Goal: Information Seeking & Learning: Learn about a topic

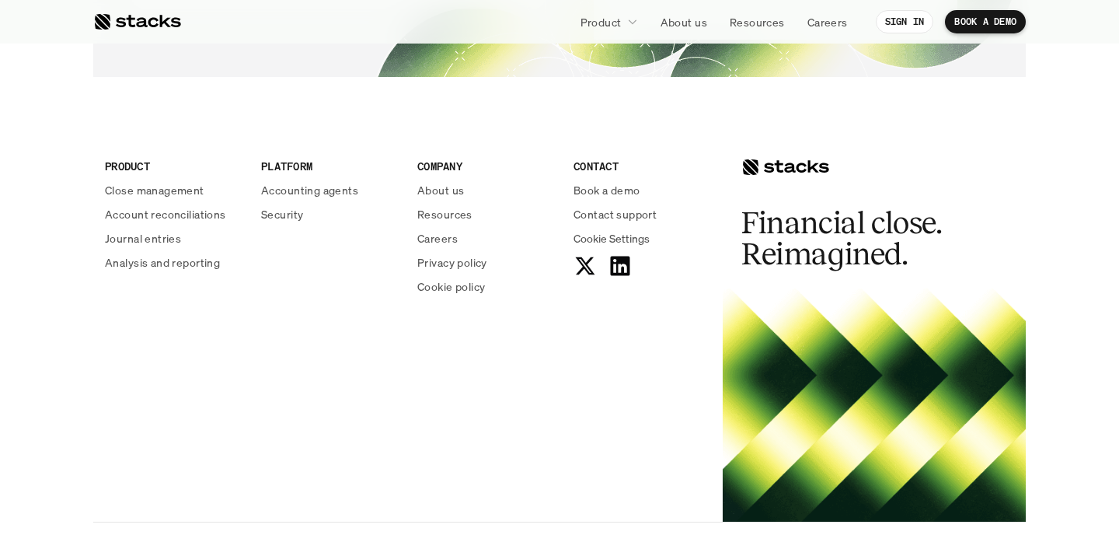
scroll to position [5707, 0]
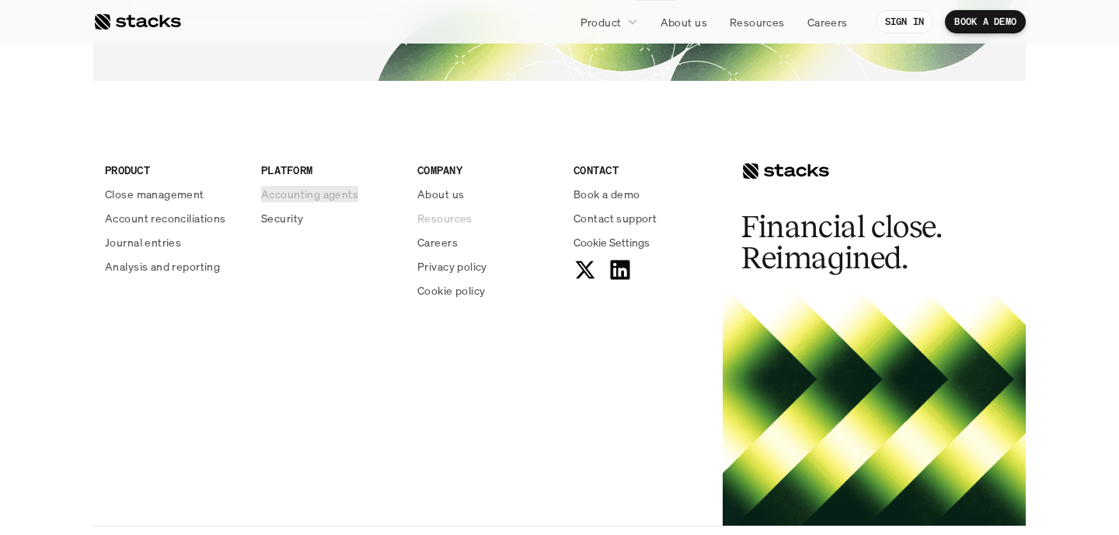
drag, startPoint x: 304, startPoint y: 191, endPoint x: 791, endPoint y: 3, distance: 521.8
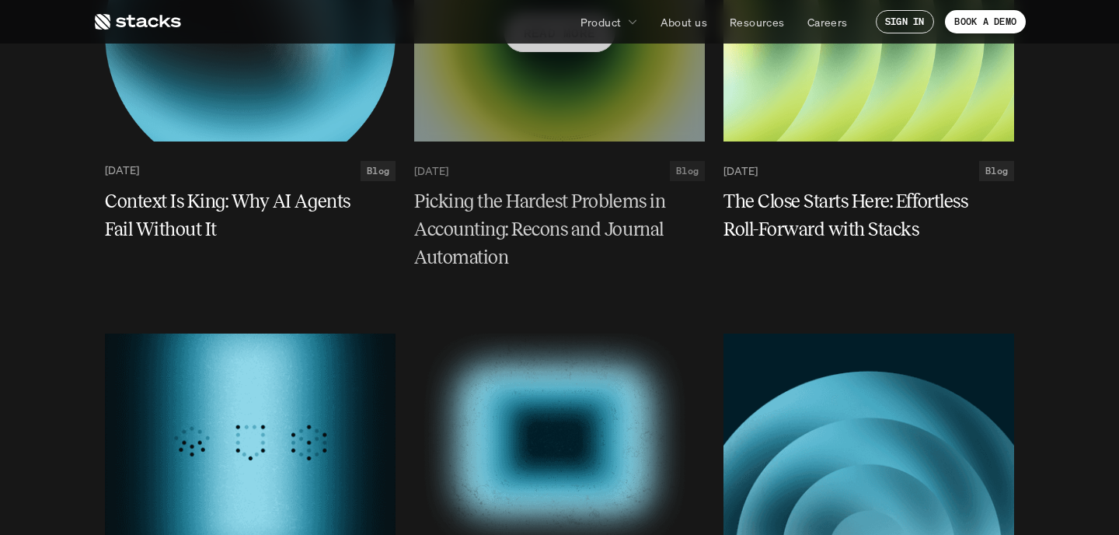
scroll to position [405, 0]
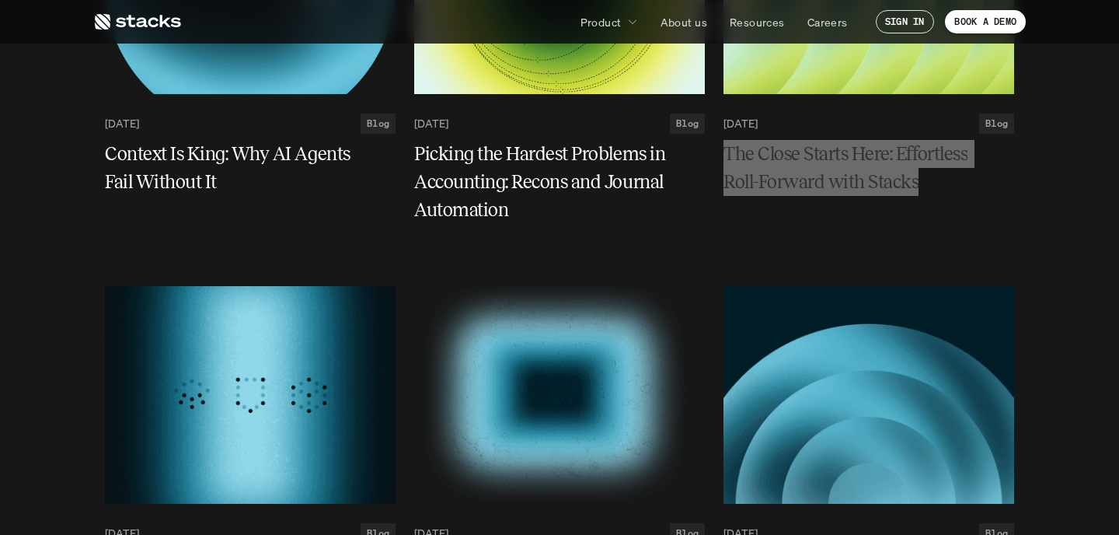
drag, startPoint x: 854, startPoint y: 152, endPoint x: 861, endPoint y: 2, distance: 149.5
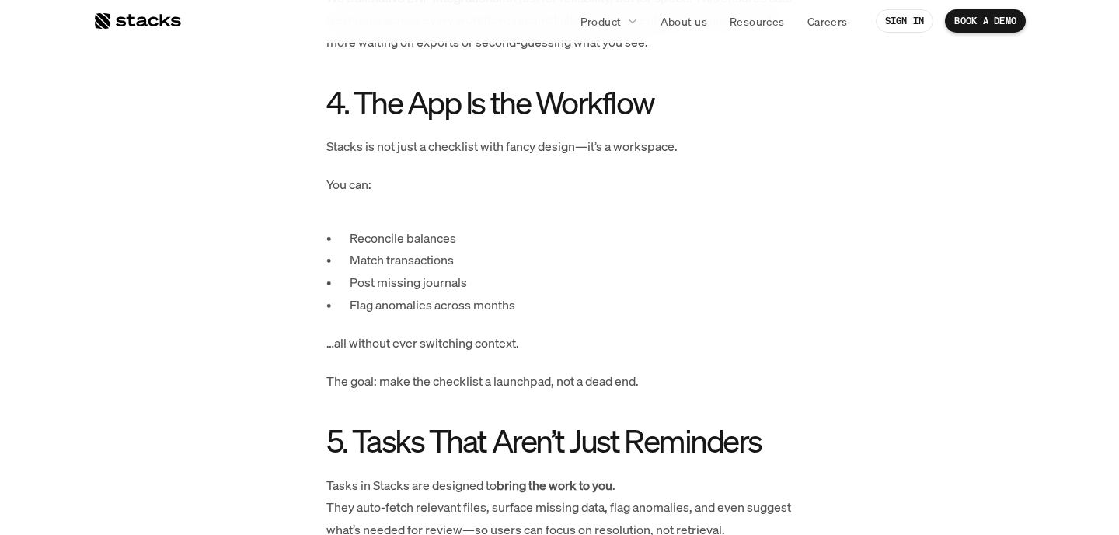
scroll to position [1617, 0]
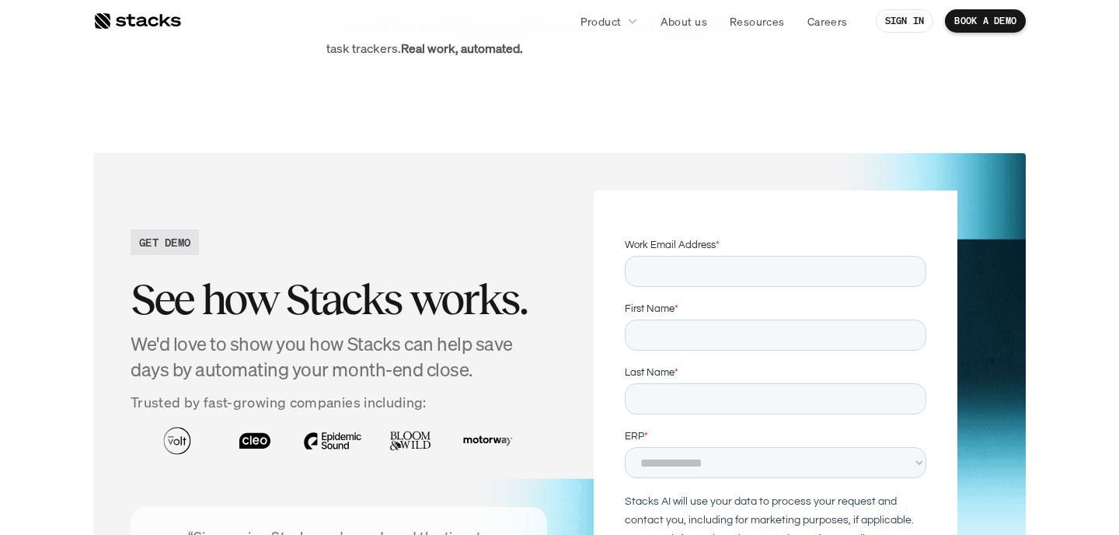
scroll to position [3221, 0]
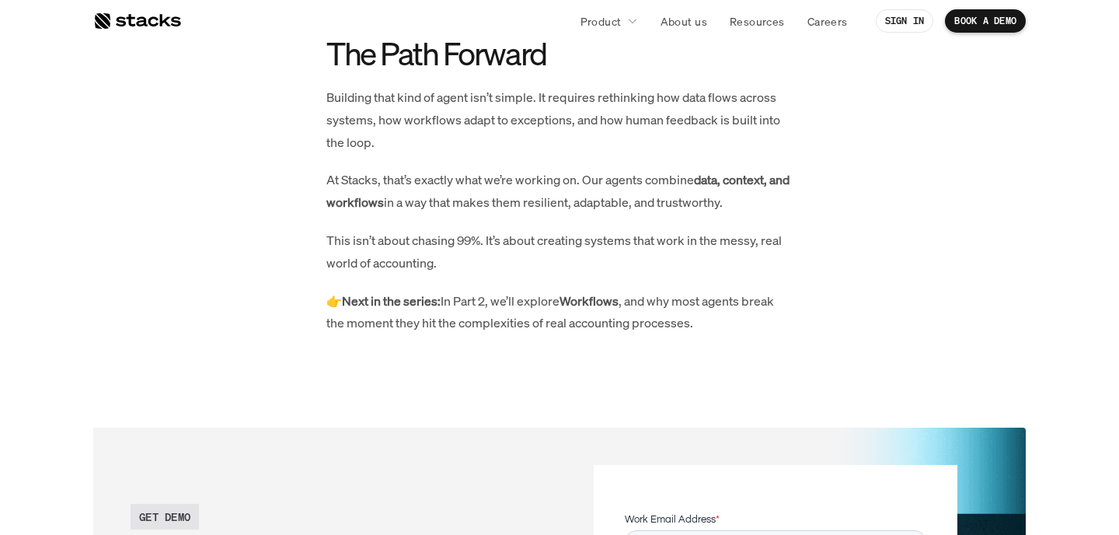
scroll to position [2848, 0]
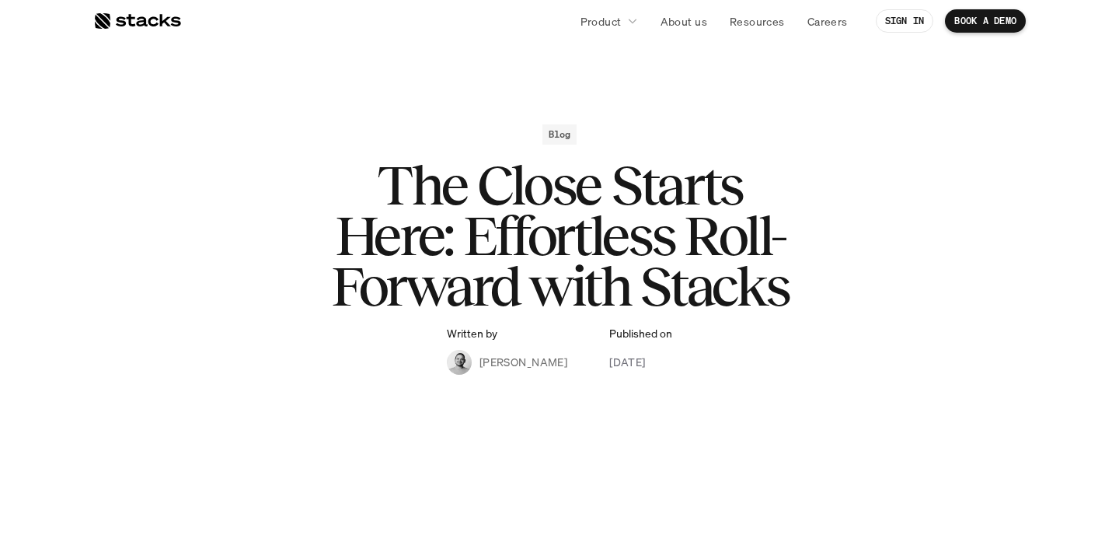
scroll to position [44, 0]
